Goal: Task Accomplishment & Management: Use online tool/utility

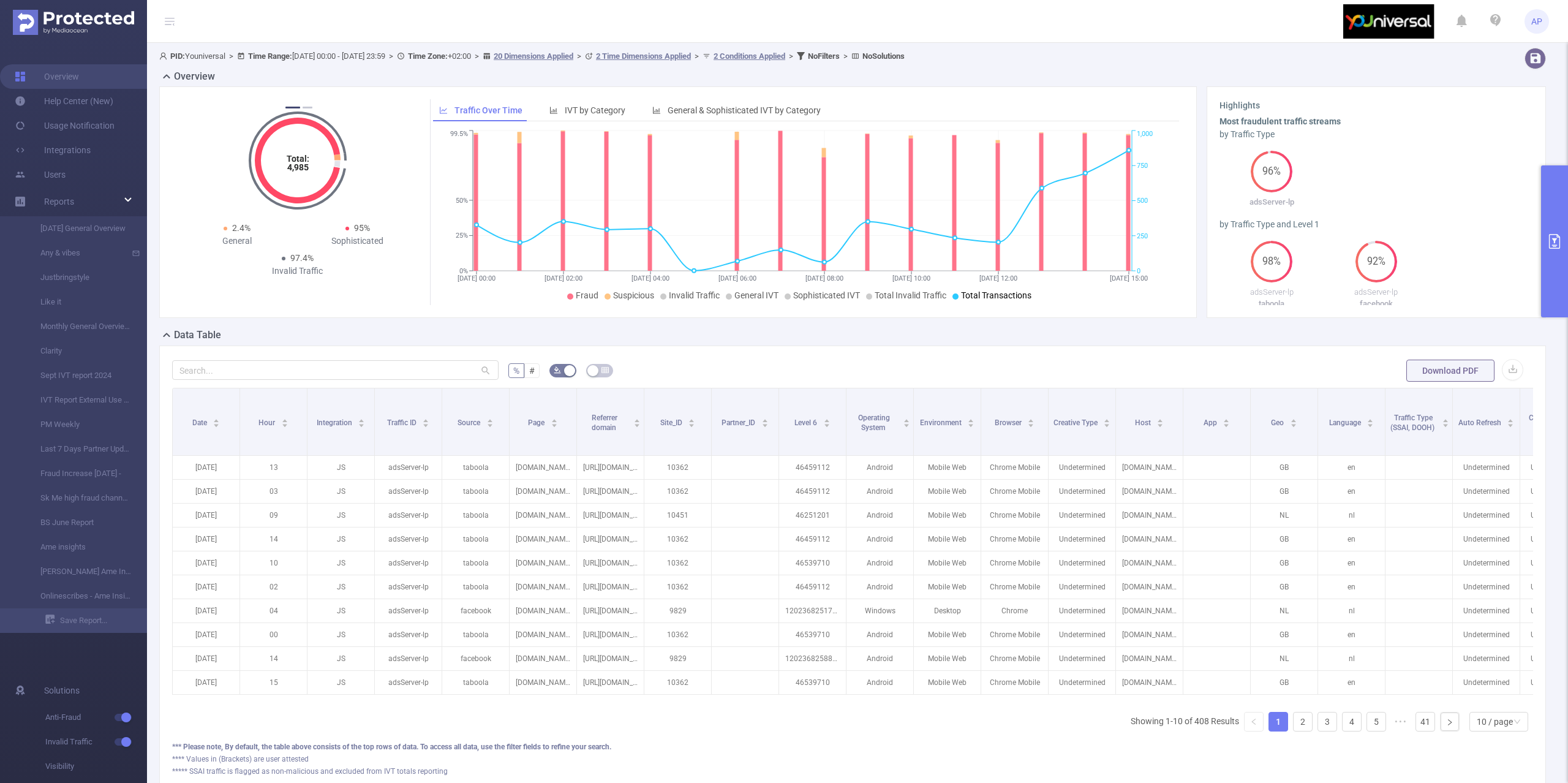
click at [1560, 199] on button "primary" at bounding box center [1555, 242] width 27 height 152
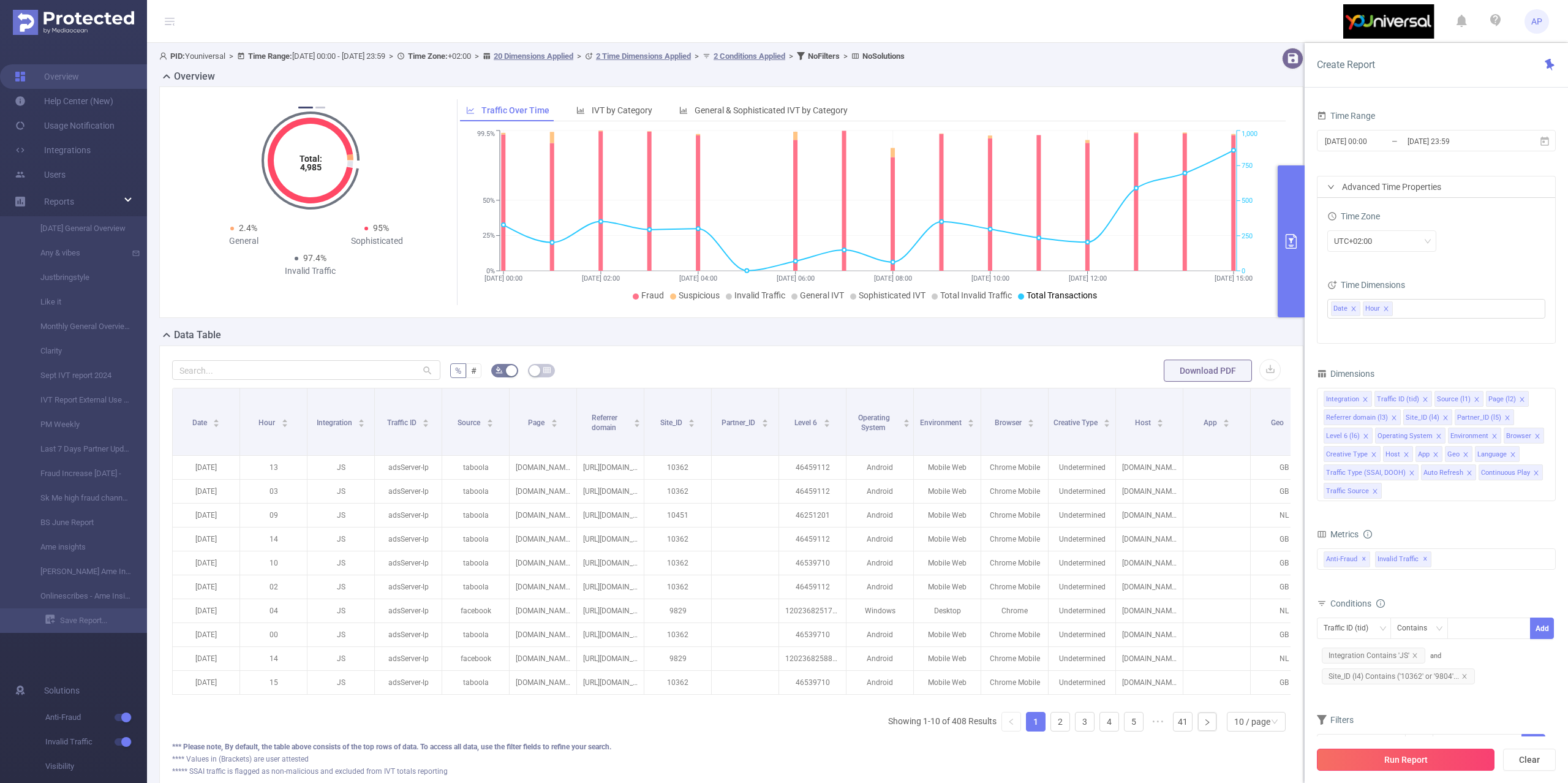
click at [1357, 758] on button "Run Report" at bounding box center [1406, 759] width 178 height 22
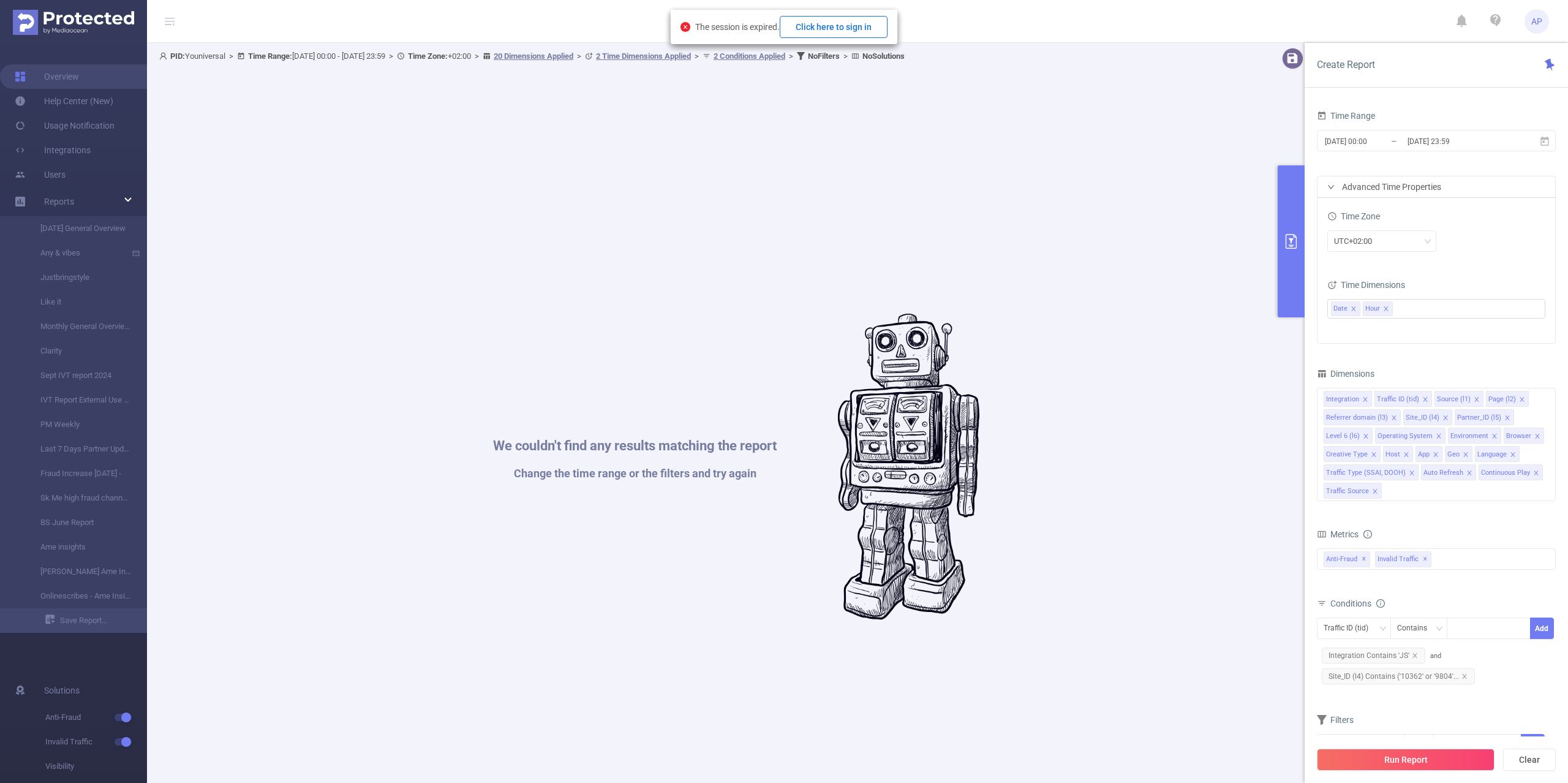
click at [821, 22] on button "Click here to sign in" at bounding box center [833, 27] width 108 height 22
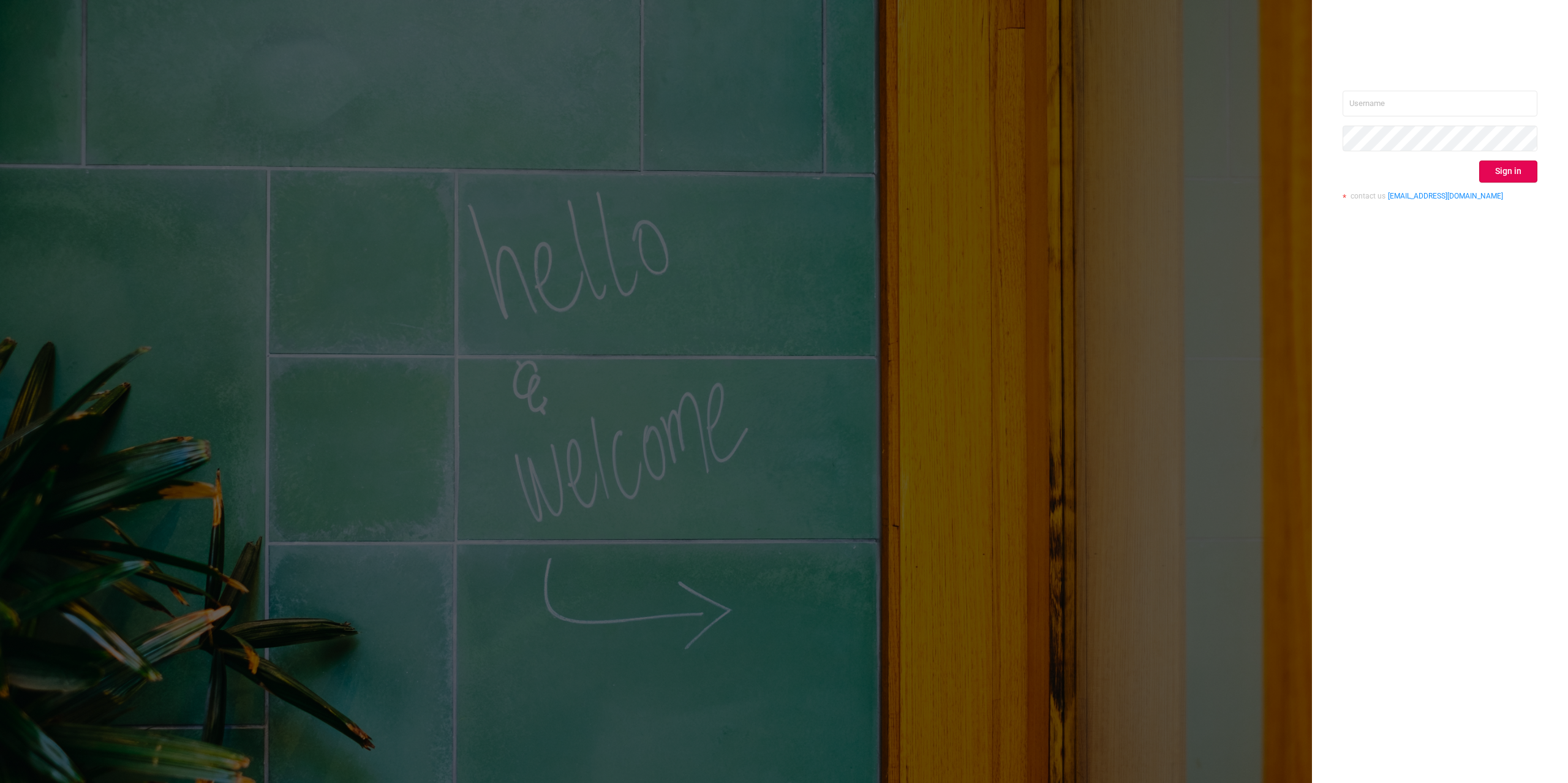
type input "[PERSON_NAME][EMAIL_ADDRESS][DOMAIN_NAME]"
click at [1485, 175] on button "Sign in" at bounding box center [1508, 171] width 58 height 22
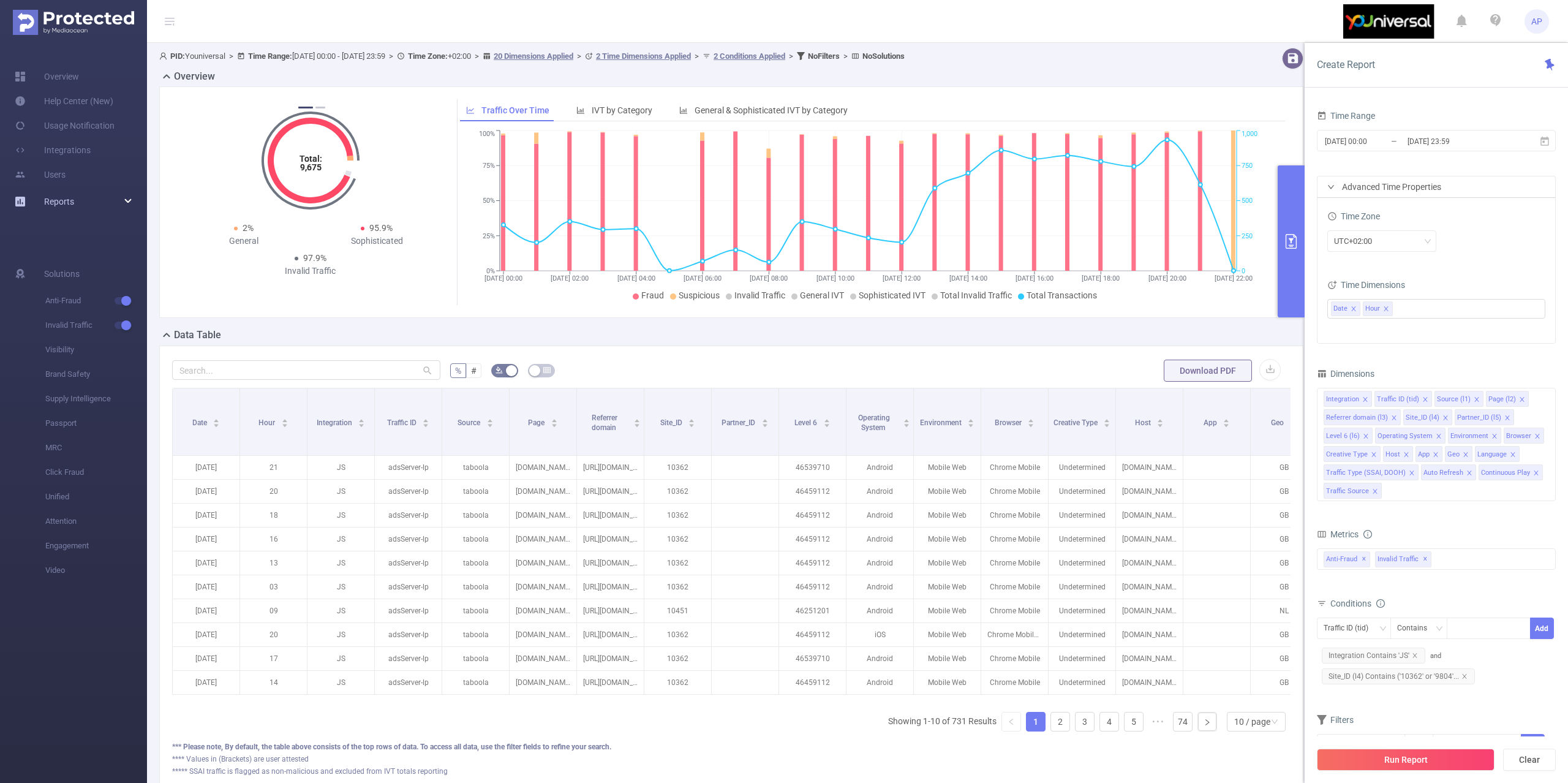
click at [90, 194] on div "Reports" at bounding box center [74, 202] width 147 height 24
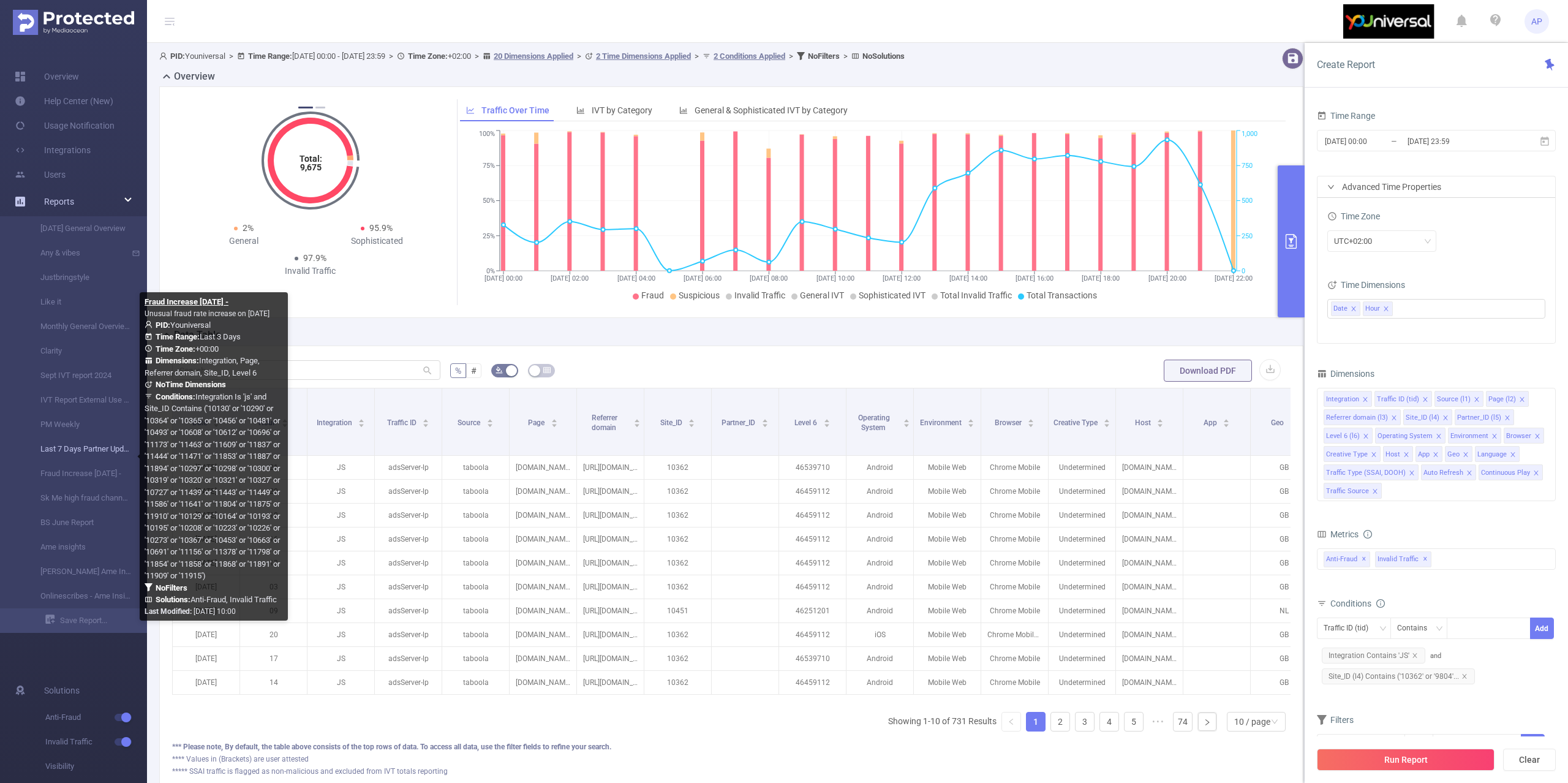
click at [86, 452] on link "Last 7 Days Partner Update" at bounding box center [78, 449] width 108 height 24
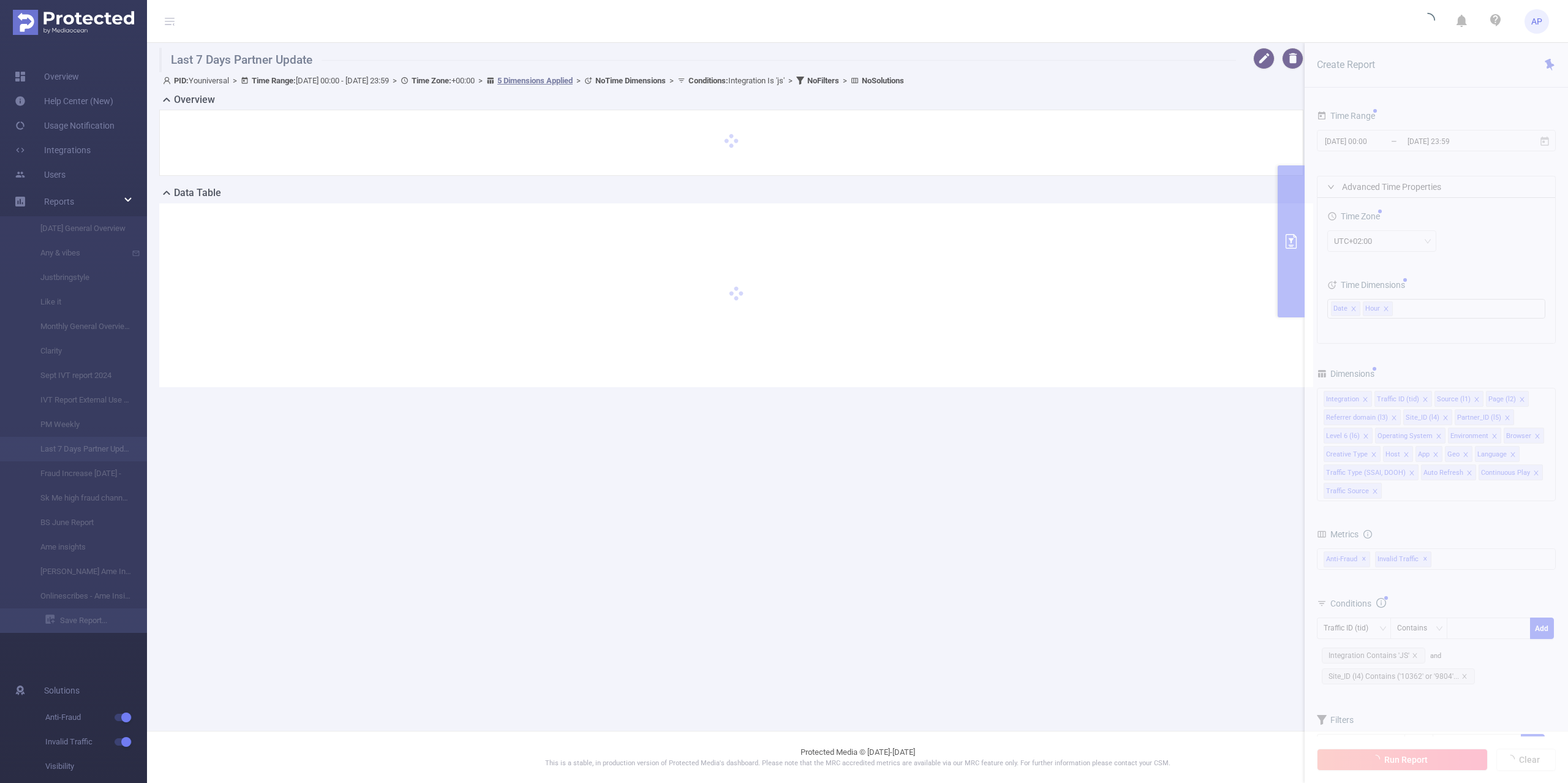
type input "2025-09-23 00:00"
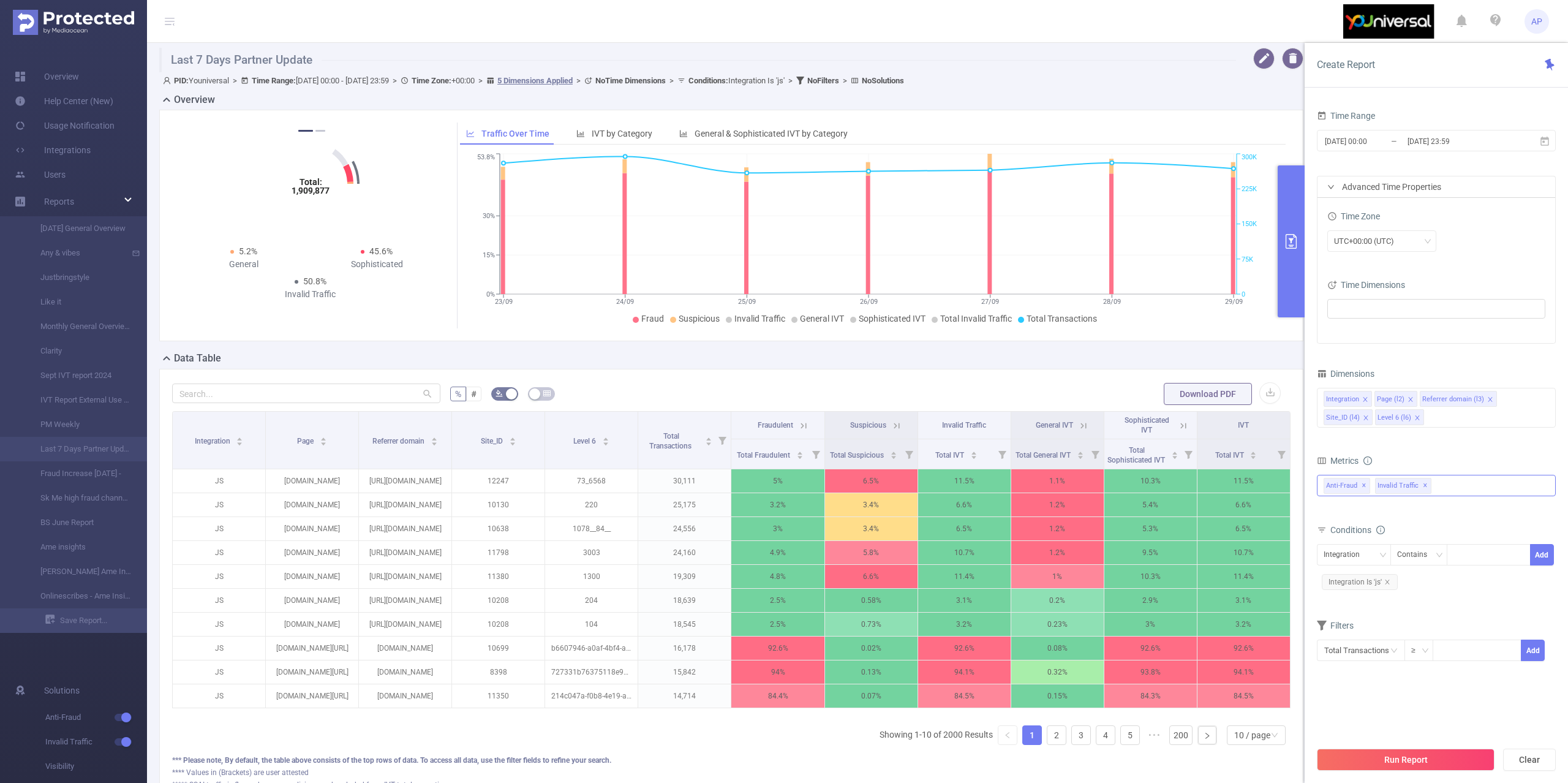
click at [1475, 486] on div "Anti-Fraud ✕ Invalid Traffic ✕" at bounding box center [1436, 486] width 239 height 22
click at [1460, 592] on div "Integration Contains Add Integration Is 'js'" at bounding box center [1436, 569] width 239 height 49
click at [1371, 554] on div "Integration" at bounding box center [1354, 555] width 61 height 20
click at [1341, 635] on li "Site_ID (l4)" at bounding box center [1362, 641] width 91 height 20
click at [1437, 557] on icon "icon: down" at bounding box center [1438, 555] width 7 height 7
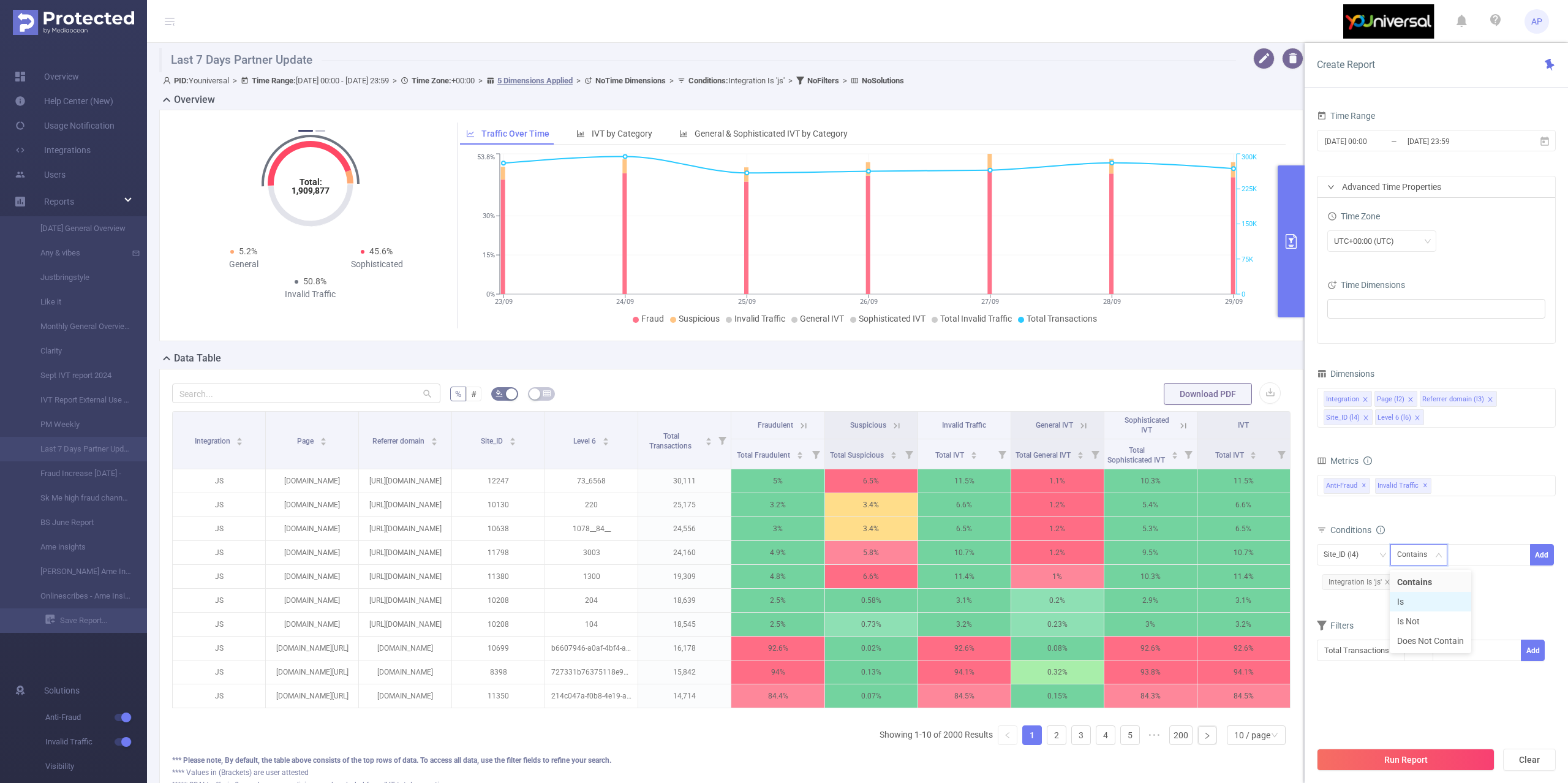
click at [1413, 599] on li "Is" at bounding box center [1430, 601] width 81 height 20
click at [1494, 543] on div "Site_ID (l4) Is Add Integration Is 'js'" at bounding box center [1436, 569] width 239 height 56
click at [1491, 552] on div at bounding box center [1489, 555] width 70 height 20
type input "13903"
click at [1493, 581] on li "13903" at bounding box center [1488, 582] width 84 height 20
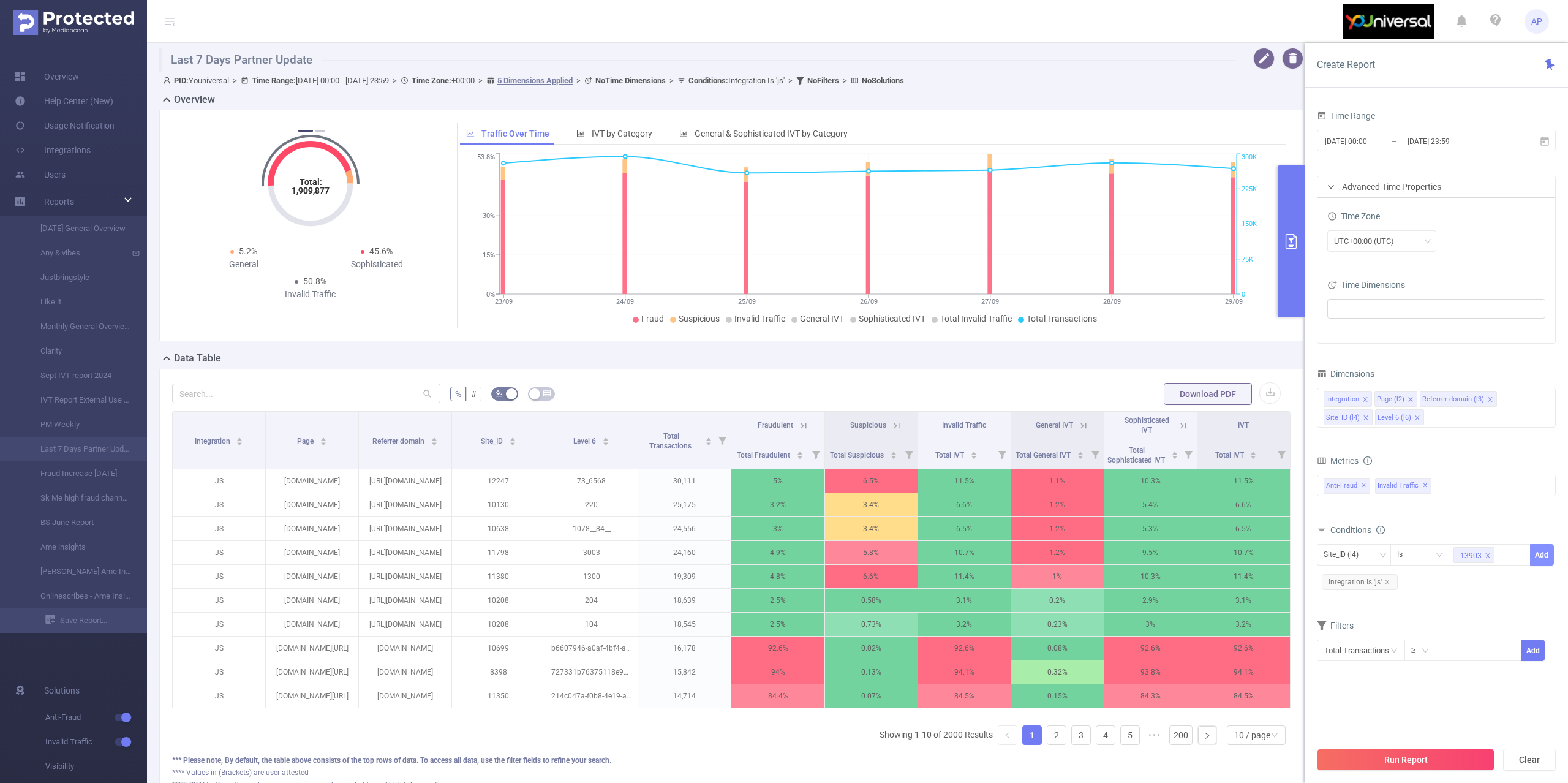
click at [1553, 549] on button "Add" at bounding box center [1542, 555] width 24 height 22
click at [1410, 750] on button "Run Report" at bounding box center [1406, 759] width 178 height 22
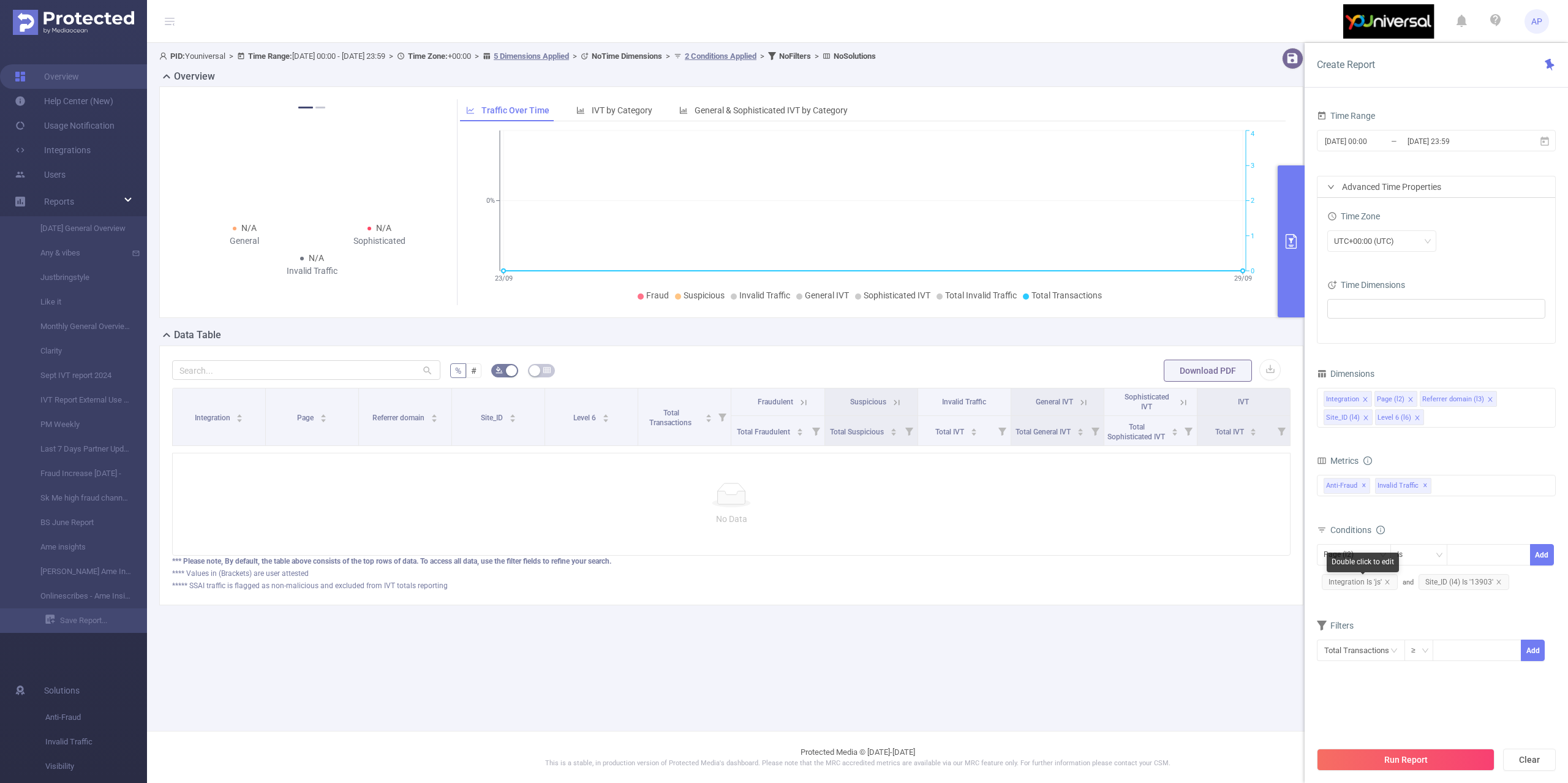
click at [1392, 586] on span "Integration Is 'js'" at bounding box center [1360, 581] width 76 height 16
click at [1389, 585] on icon "icon: close" at bounding box center [1388, 582] width 6 height 6
click at [1415, 754] on button "Run Report" at bounding box center [1406, 759] width 178 height 22
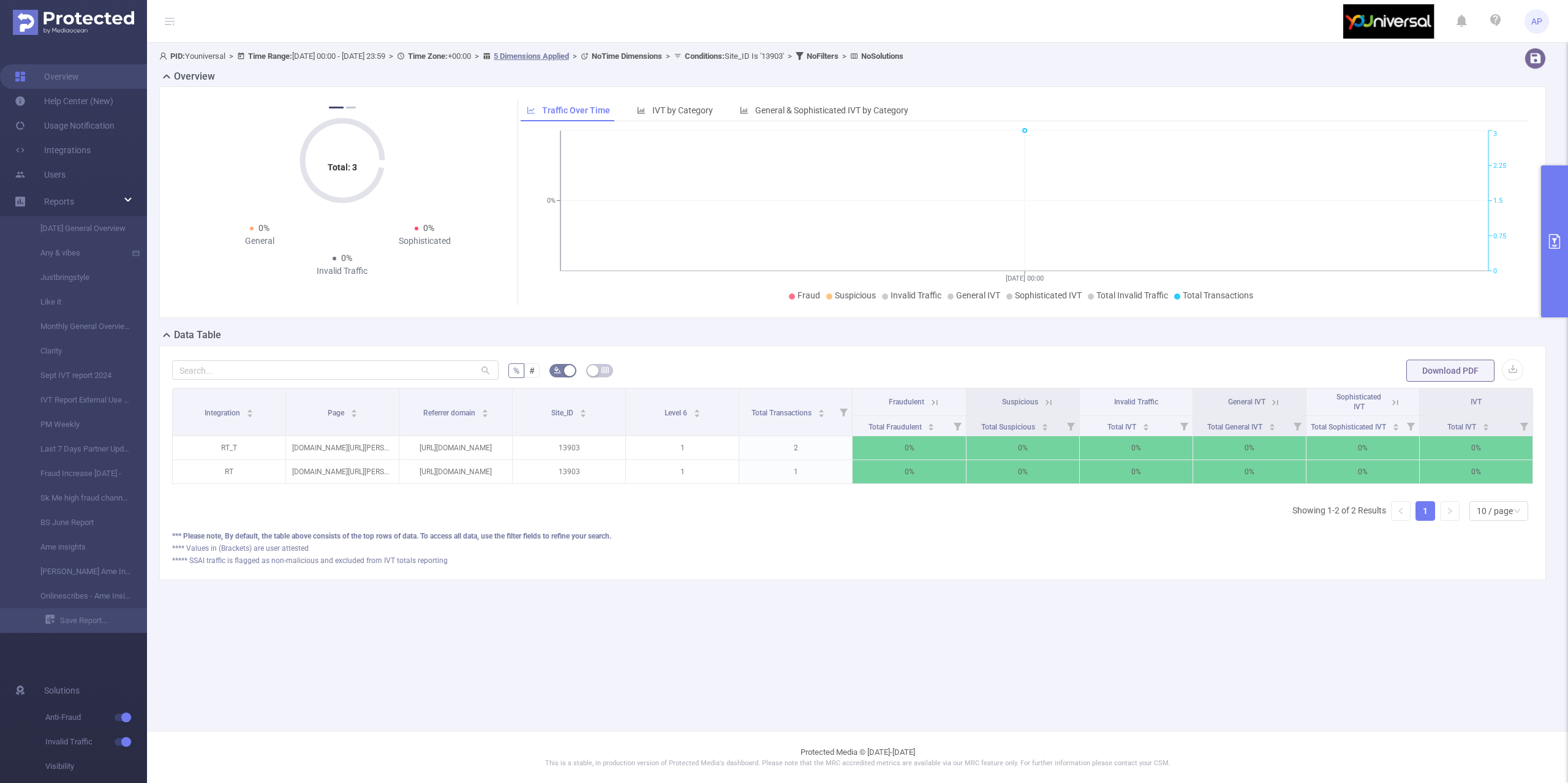
click at [1554, 195] on button "primary" at bounding box center [1555, 242] width 27 height 152
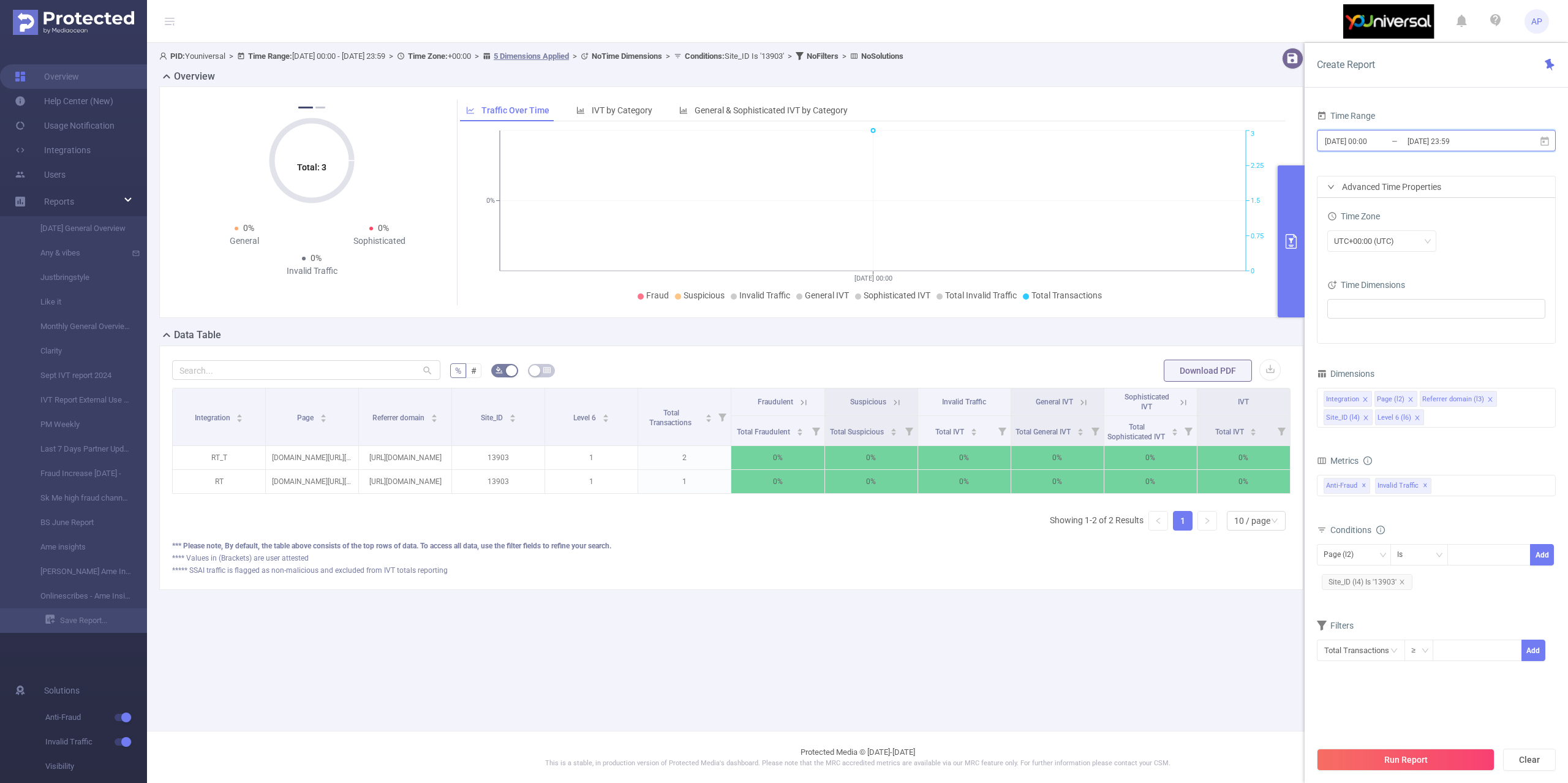
click at [1524, 142] on span "2025-09-23 00:00 _ 2025-09-29 23:59" at bounding box center [1436, 141] width 239 height 22
click at [1464, 81] on div "Create Report" at bounding box center [1436, 65] width 263 height 45
